Goal: Task Accomplishment & Management: Manage account settings

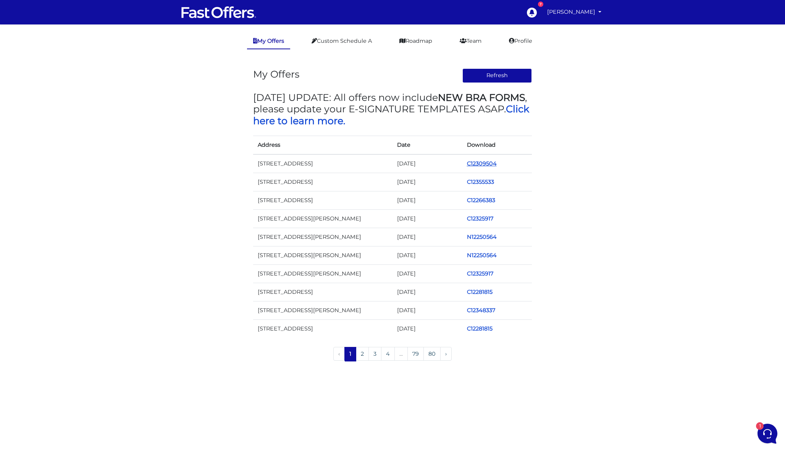
click at [486, 165] on link "C12309504" at bounding box center [482, 163] width 30 height 7
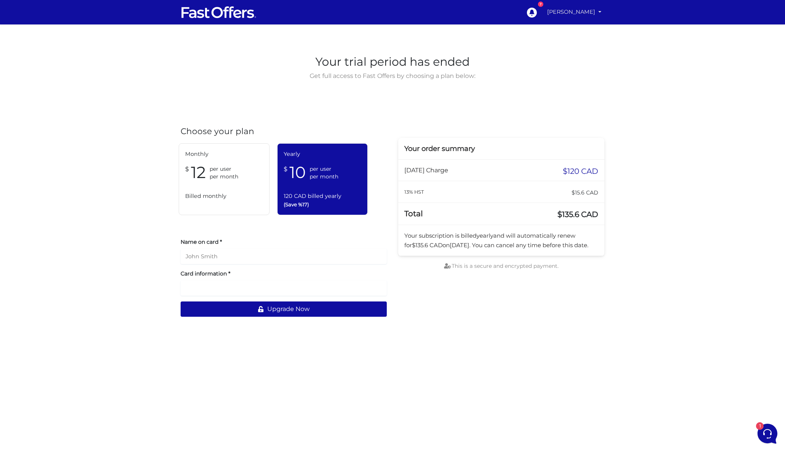
click at [570, 16] on link "[PERSON_NAME]" at bounding box center [574, 12] width 60 height 15
click at [578, 27] on link "My Offers" at bounding box center [574, 30] width 60 height 12
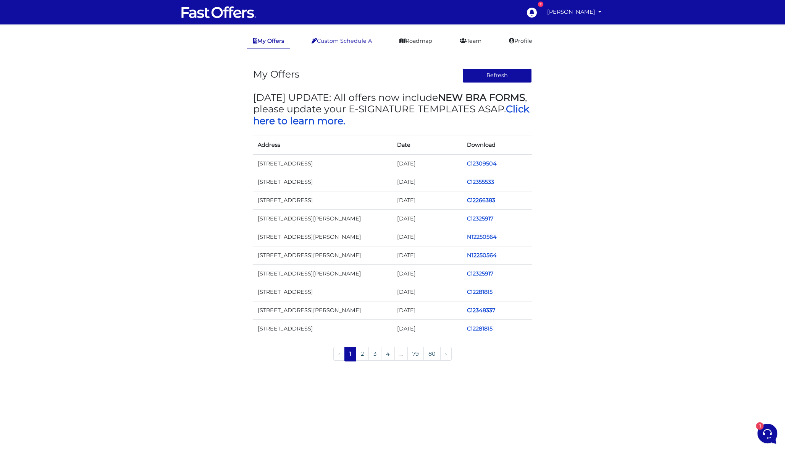
click at [349, 39] on link "Custom Schedule A" at bounding box center [341, 41] width 73 height 15
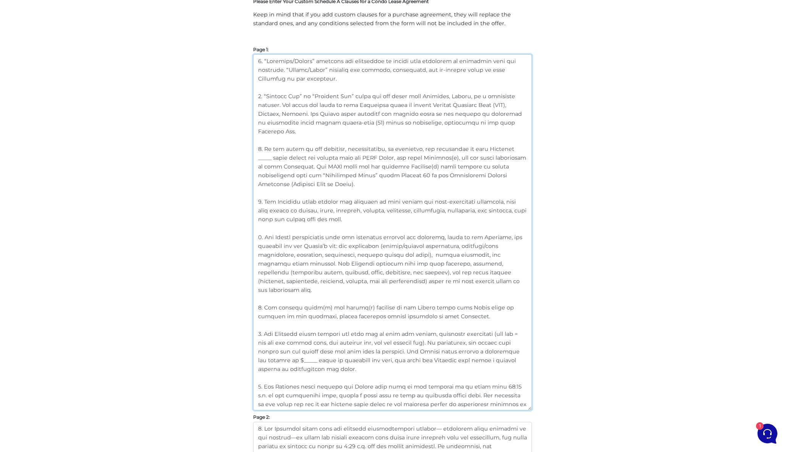
scroll to position [78, 0]
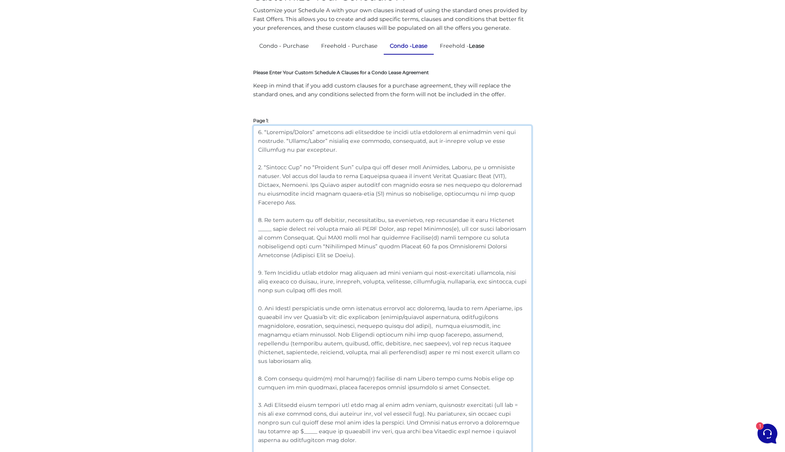
drag, startPoint x: 313, startPoint y: 259, endPoint x: 213, endPoint y: -24, distance: 299.6
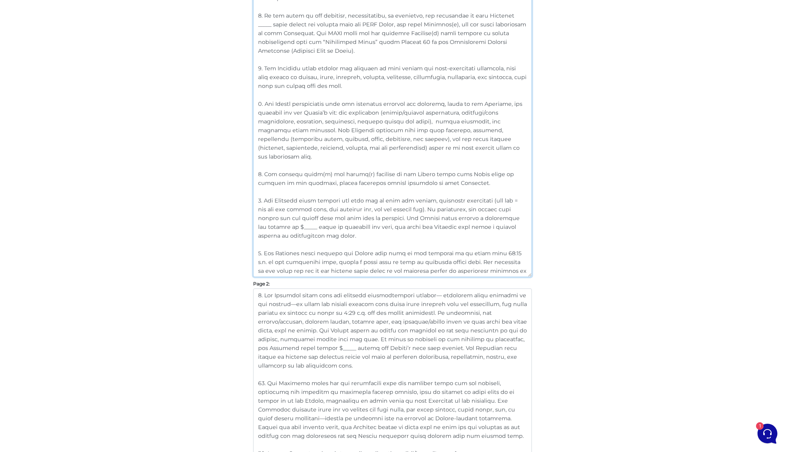
scroll to position [293, 0]
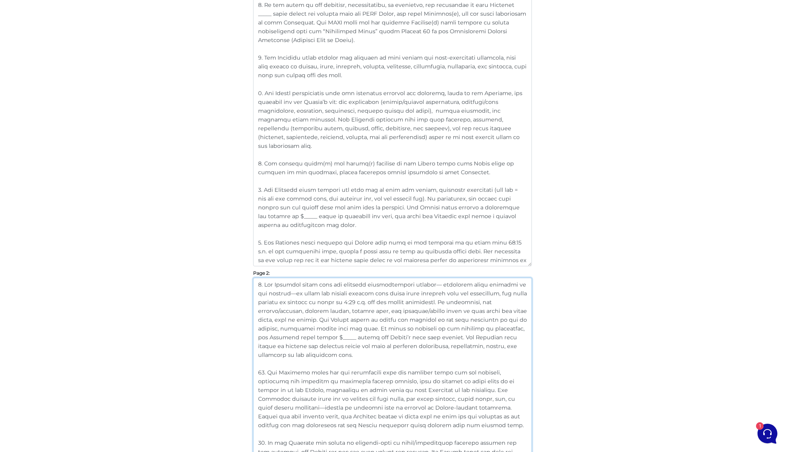
drag, startPoint x: 318, startPoint y: 357, endPoint x: 221, endPoint y: 265, distance: 133.7
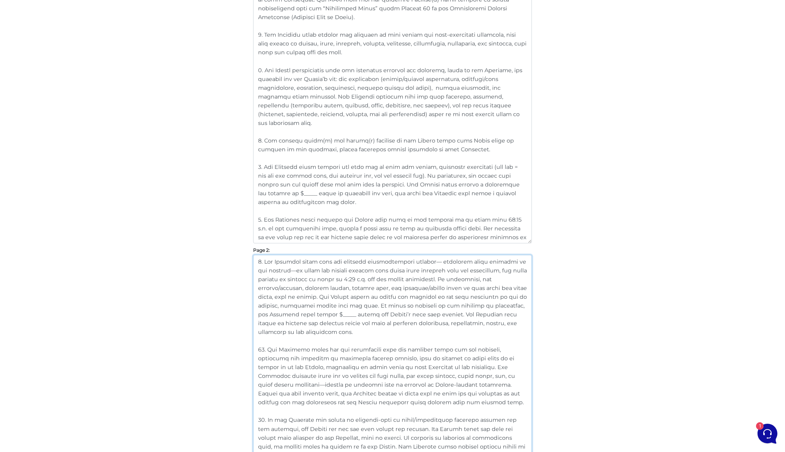
scroll to position [335, 0]
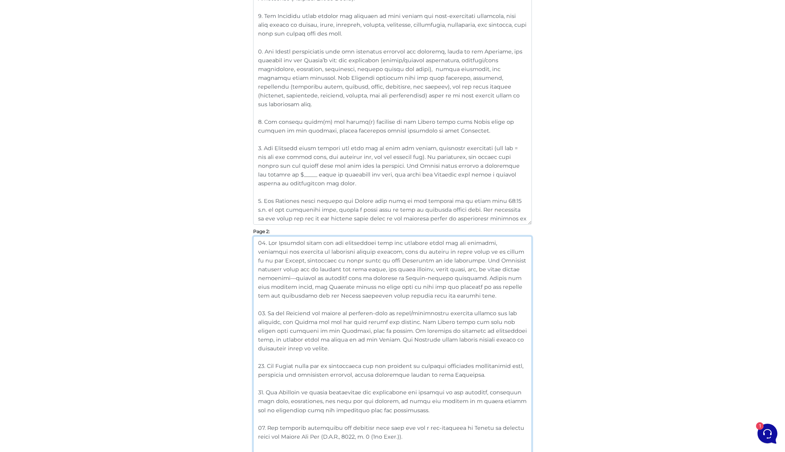
type textarea "10. The Landlord shall pay all maintenance fees and property taxes for the prem…"
click at [303, 217] on textarea at bounding box center [392, 47] width 279 height 356
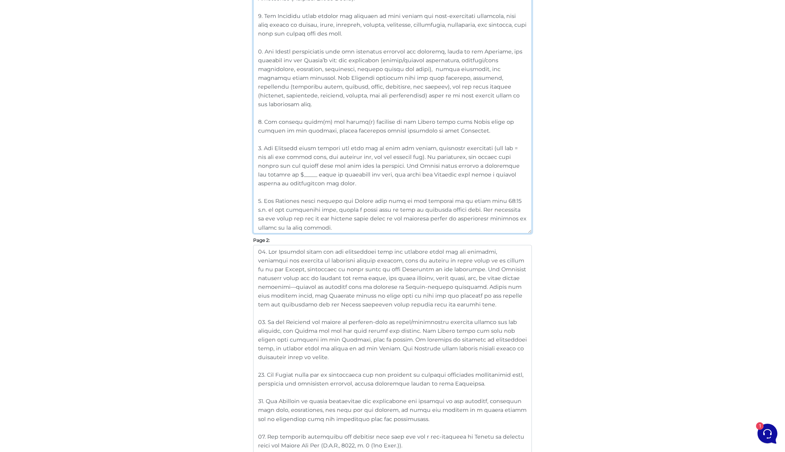
paste textarea "9. The Landlord shall have the property professionally cleaned— including steam…"
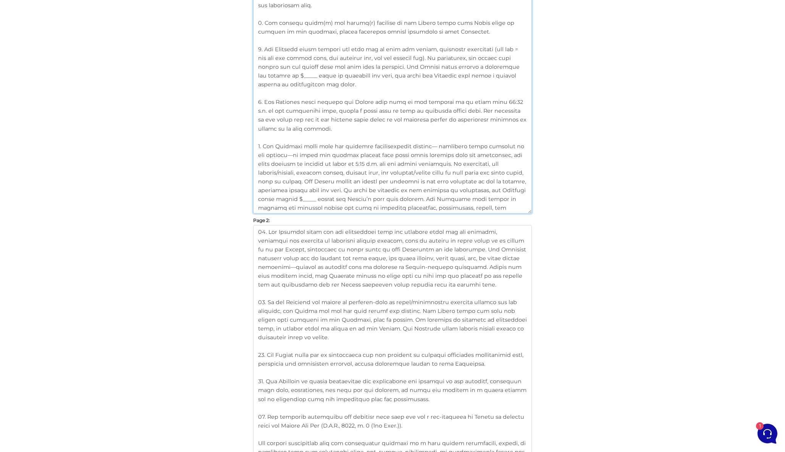
type textarea "1. “Landlord/Seller” includes any individual or entity with ownership or author…"
click at [395, 294] on textarea at bounding box center [392, 368] width 279 height 286
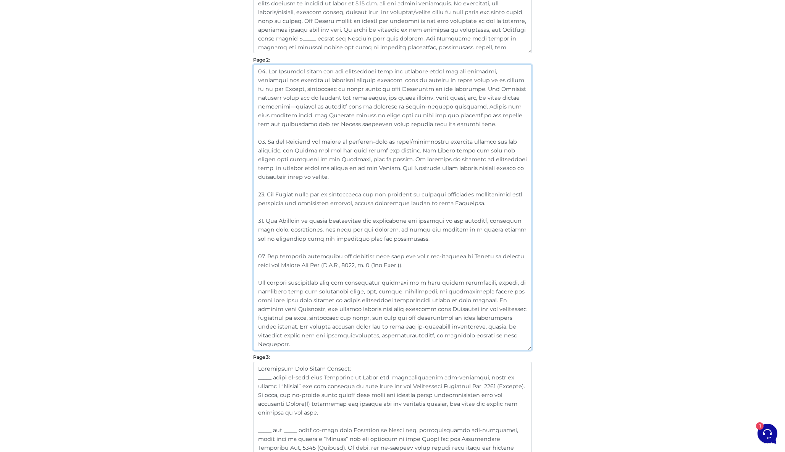
scroll to position [590, 0]
drag, startPoint x: 295, startPoint y: 350, endPoint x: 217, endPoint y: 67, distance: 293.4
click at [217, 67] on div "Customize Your Schedule A Customize your Schedule A with your own clauses inste…" at bounding box center [392, 194] width 435 height 1455
click at [452, 237] on textarea at bounding box center [392, 211] width 279 height 286
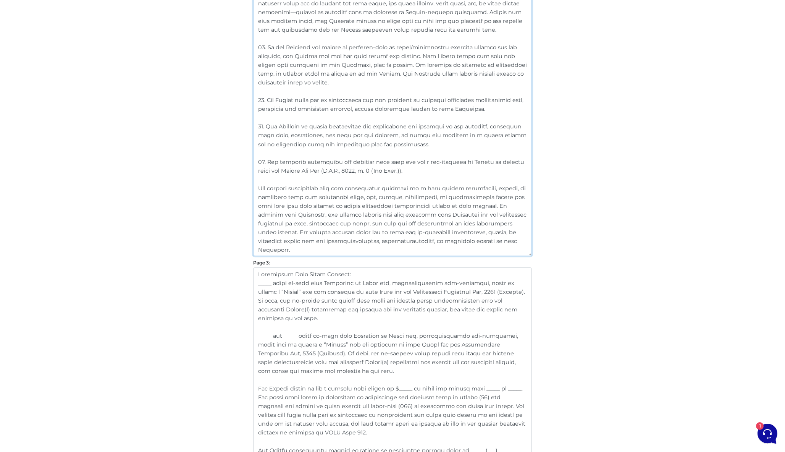
scroll to position [780, 0]
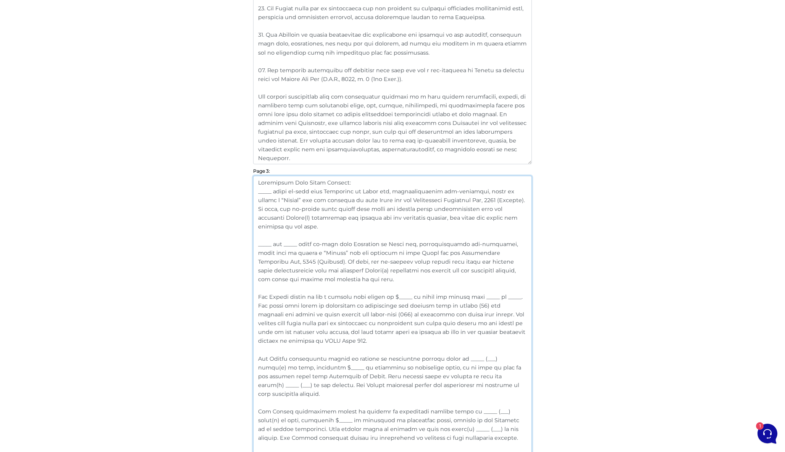
drag, startPoint x: 318, startPoint y: 279, endPoint x: 236, endPoint y: 241, distance: 90.9
click at [236, 241] on div "Customize Your Schedule A Customize your Schedule A with your own clauses inste…" at bounding box center [392, 4] width 435 height 1455
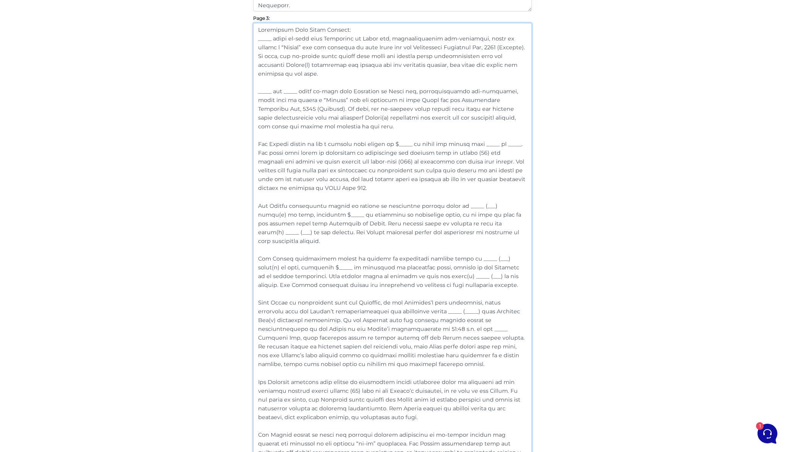
scroll to position [997, 0]
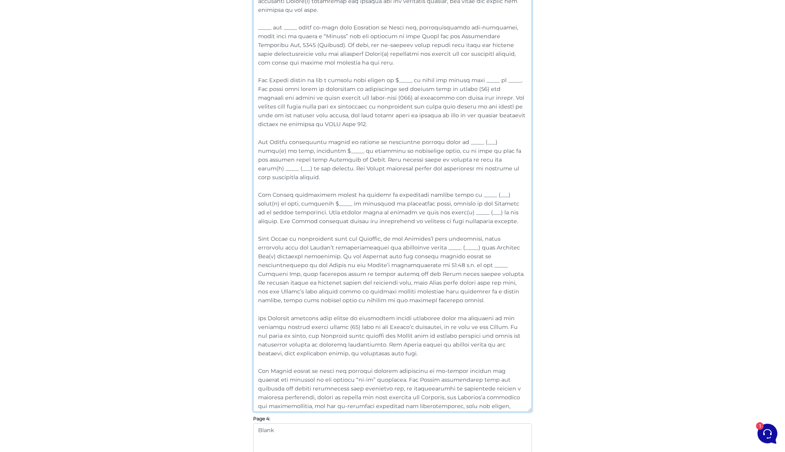
click at [318, 289] on textarea at bounding box center [392, 185] width 279 height 452
drag, startPoint x: 314, startPoint y: 289, endPoint x: 241, endPoint y: 231, distance: 93.4
click at [407, 132] on textarea at bounding box center [392, 185] width 279 height 452
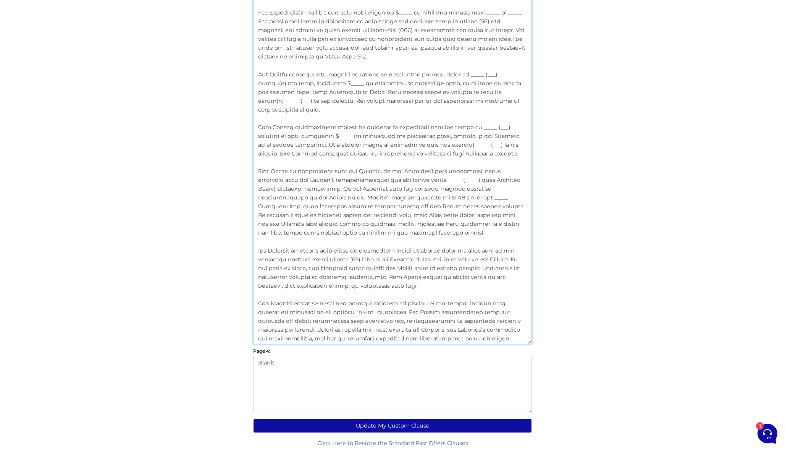
scroll to position [1065, 0]
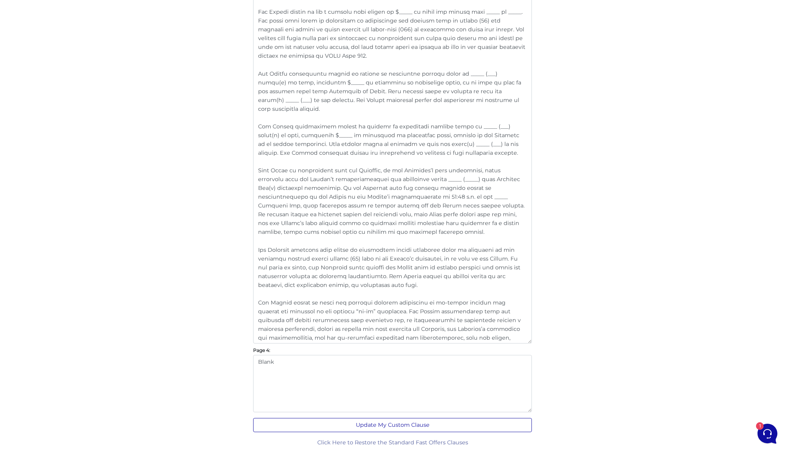
click at [407, 424] on button "Update My Custom Clause" at bounding box center [392, 425] width 279 height 14
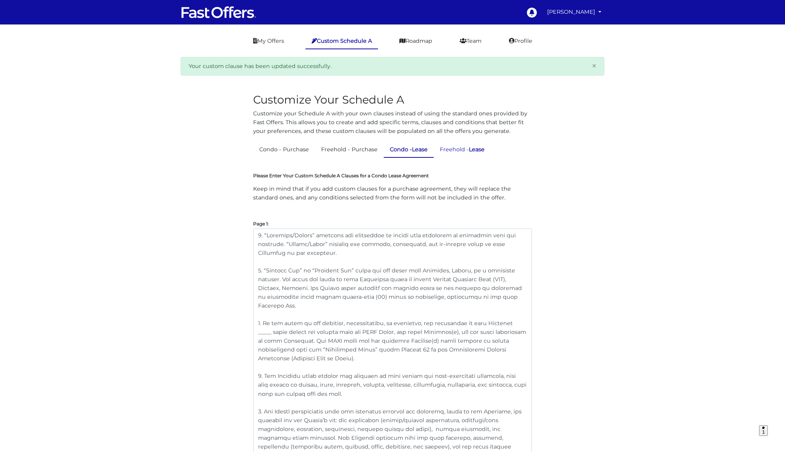
click at [469, 150] on link "Freehold - Lease" at bounding box center [462, 149] width 57 height 15
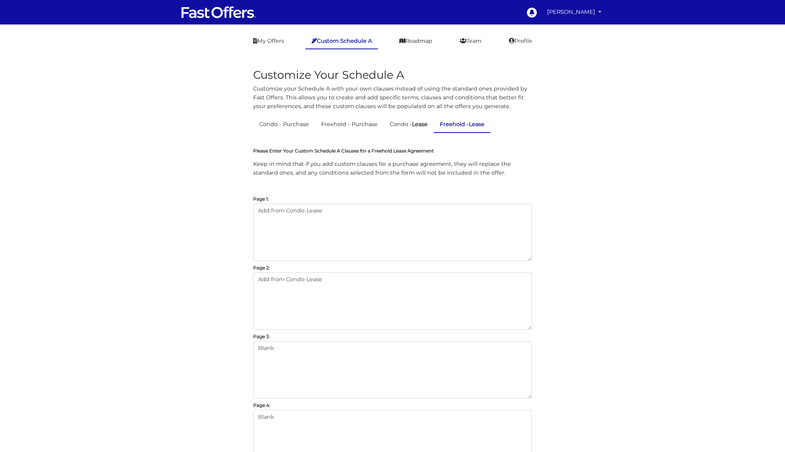
click at [404, 150] on label "Please Enter Your Custom Schedule A Clauses for a Freehold Lease Agreement" at bounding box center [343, 151] width 181 height 6
click at [413, 147] on div "Please Enter Your Custom Schedule A Clauses for a Freehold Lease Agreement Keep…" at bounding box center [392, 316] width 279 height 341
click at [404, 144] on form "Please Enter Your Custom Schedule A Clauses for a Freehold Lease Agreement Keep…" at bounding box center [392, 310] width 279 height 354
click at [409, 120] on link "Condo - Lease" at bounding box center [409, 124] width 50 height 15
